Goal: Book appointment/travel/reservation

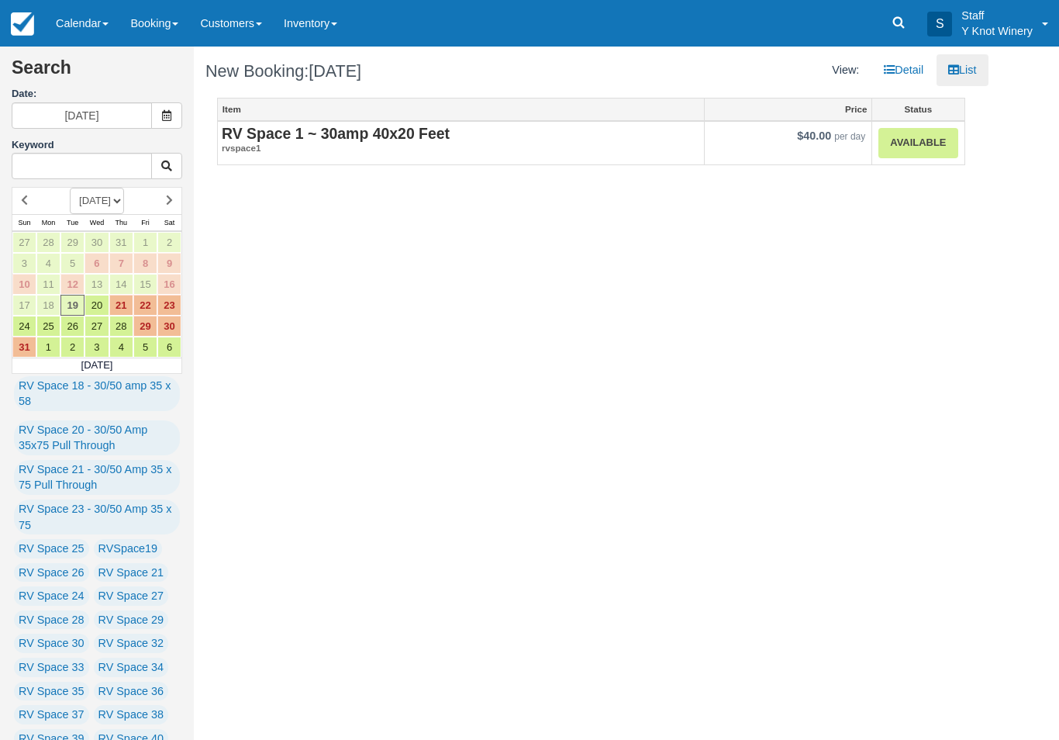
click at [944, 140] on link "Available" at bounding box center [918, 143] width 79 height 30
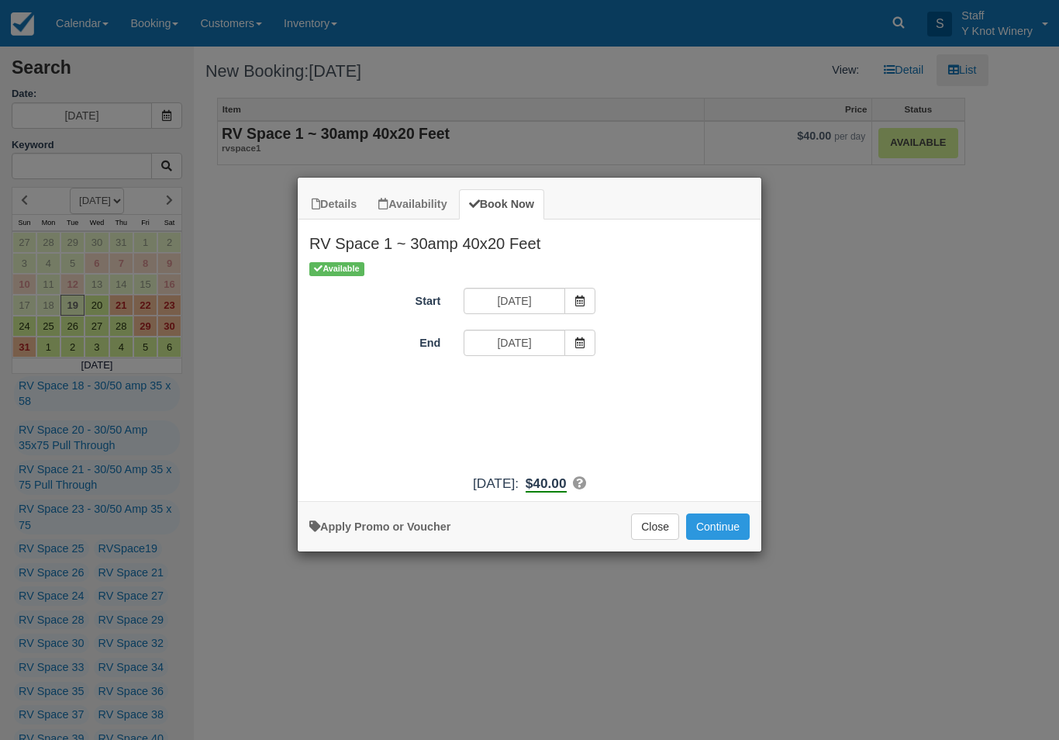
click at [731, 533] on button "Continue" at bounding box center [718, 526] width 64 height 26
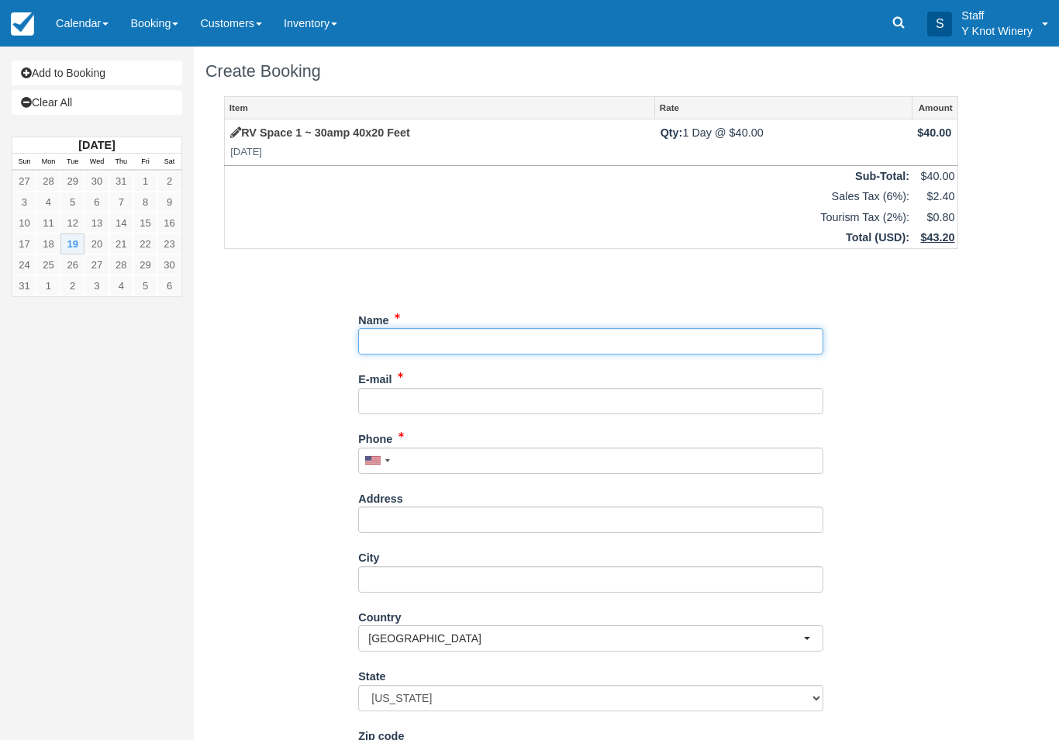
click at [617, 340] on input "Name" at bounding box center [590, 341] width 465 height 26
click at [601, 328] on input "Name" at bounding box center [590, 341] width 465 height 26
type input "[PERSON_NAME]"
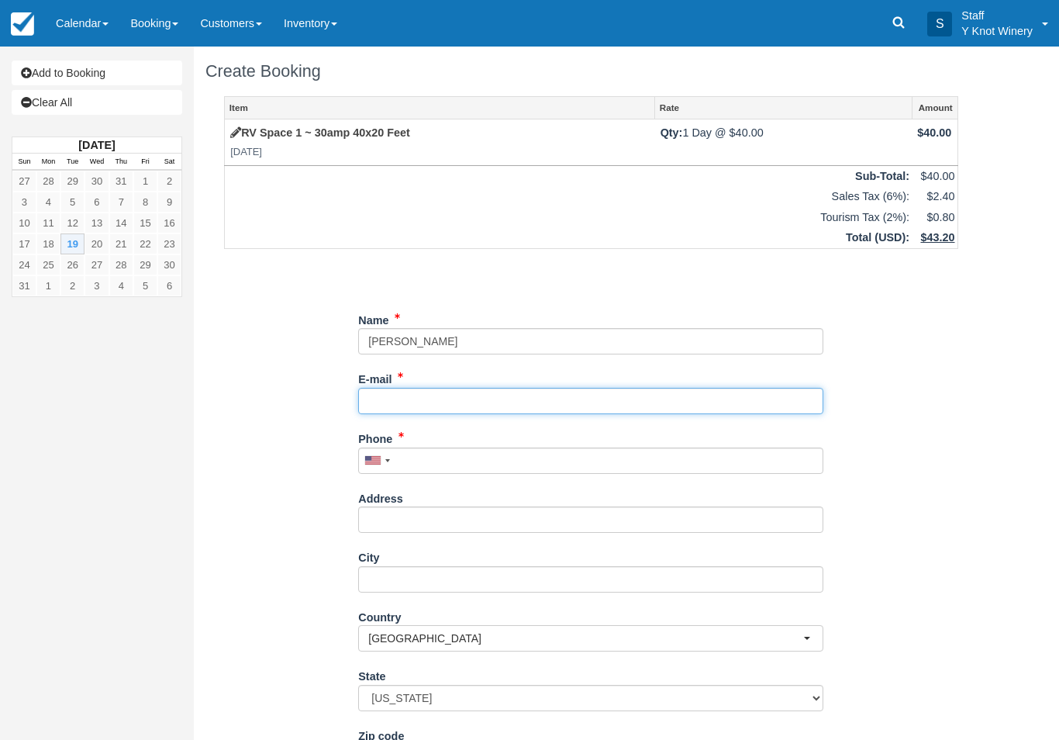
click at [403, 396] on input "E-mail" at bounding box center [590, 401] width 465 height 26
type input "m-currier@comcast.net"
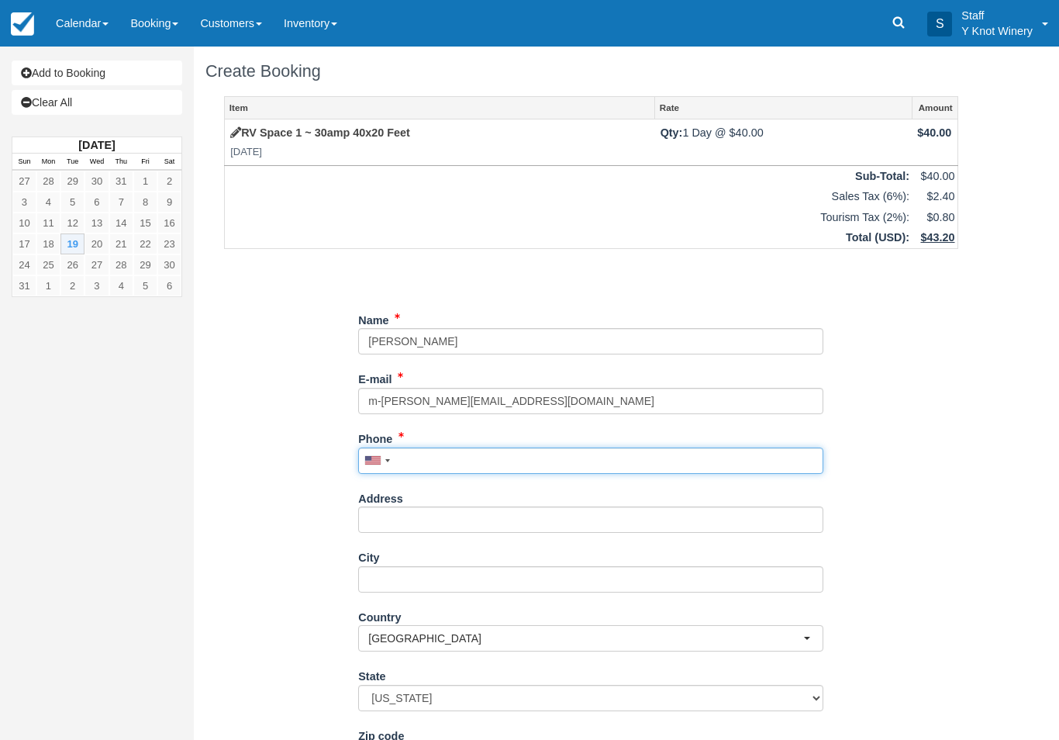
click at [455, 454] on input "Phone" at bounding box center [590, 460] width 465 height 26
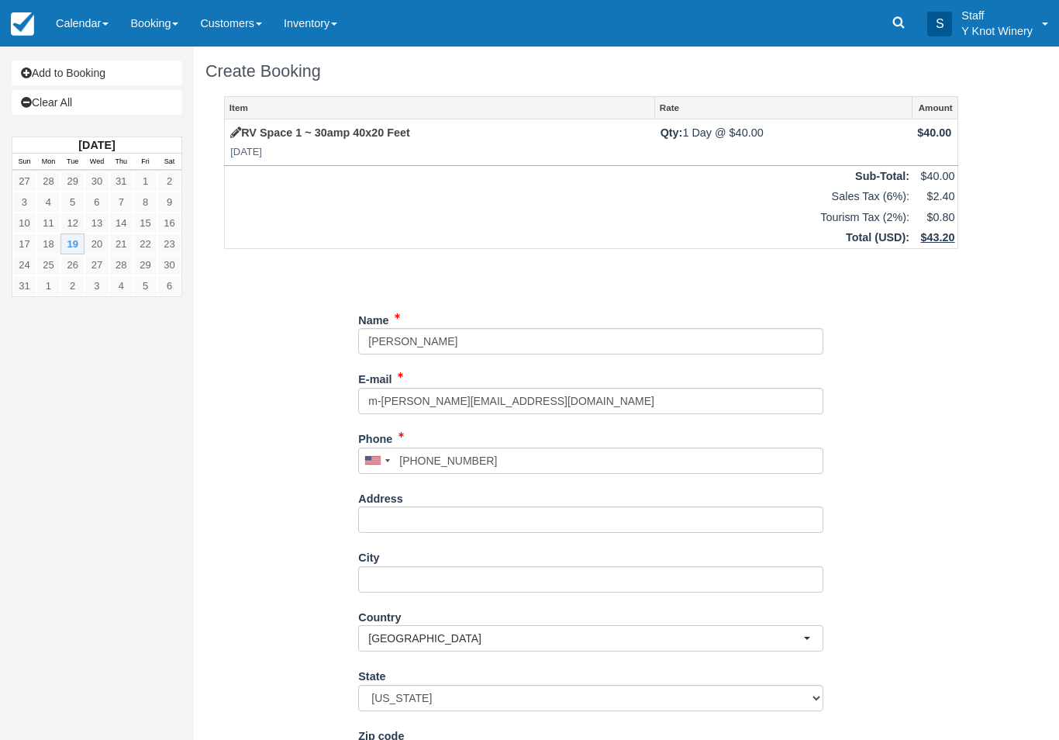
type input "+18474215738"
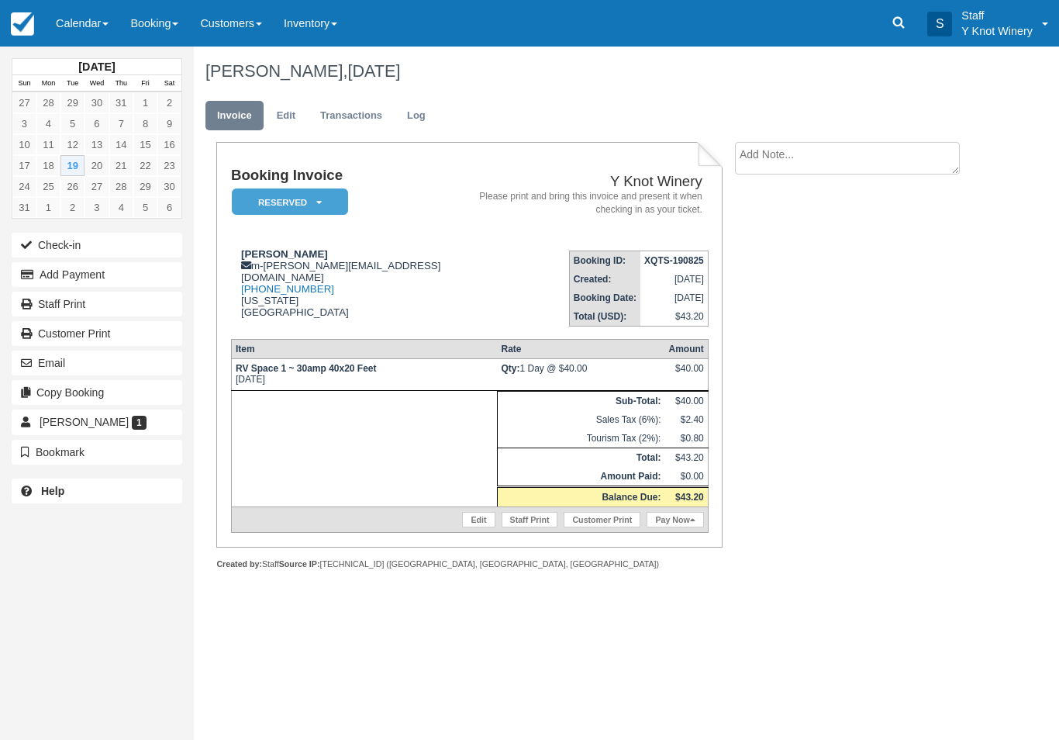
click at [97, 45] on link "Calendar" at bounding box center [82, 23] width 74 height 47
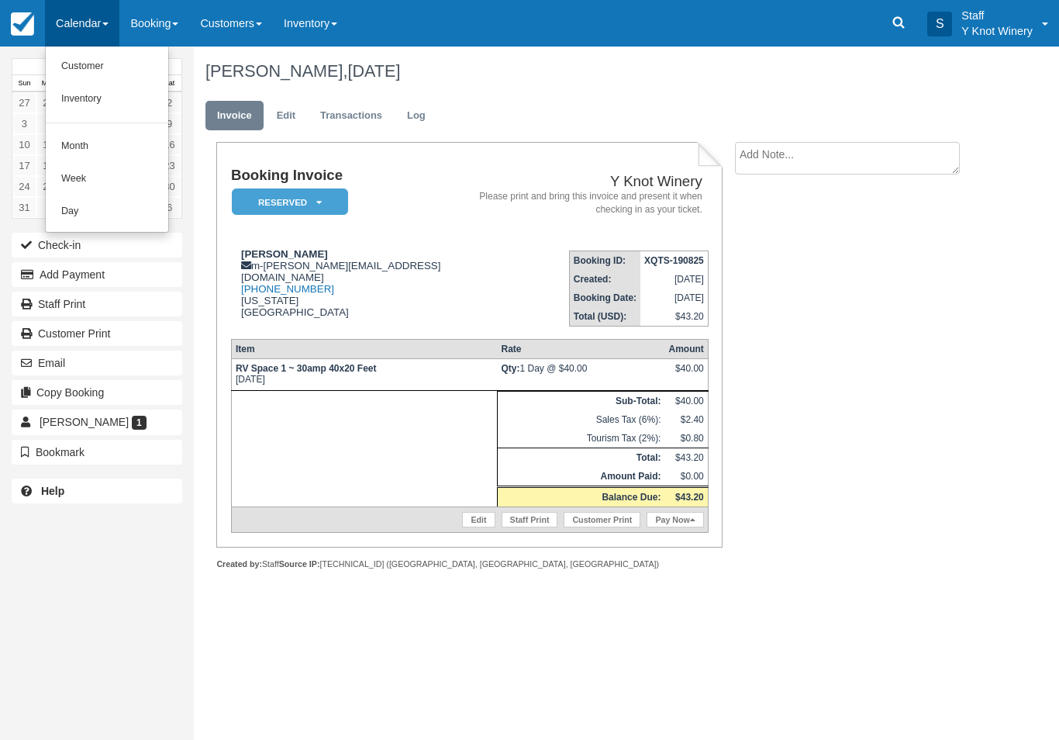
click at [84, 53] on link "Customer" at bounding box center [107, 66] width 123 height 33
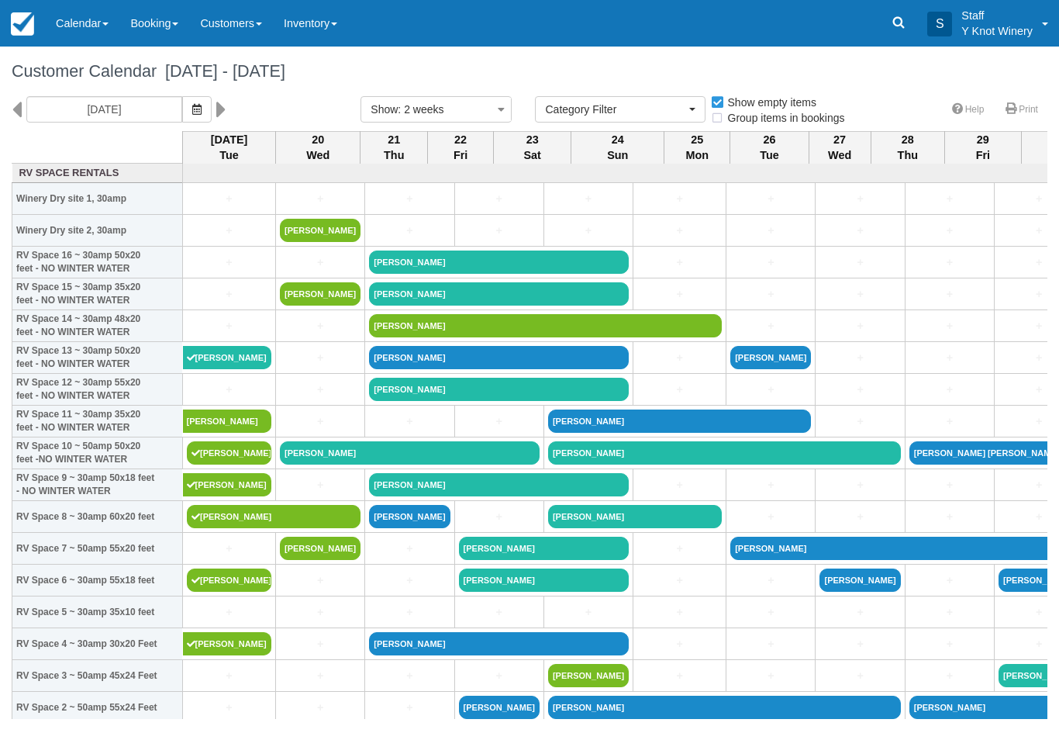
select select
